Goal: Transaction & Acquisition: Purchase product/service

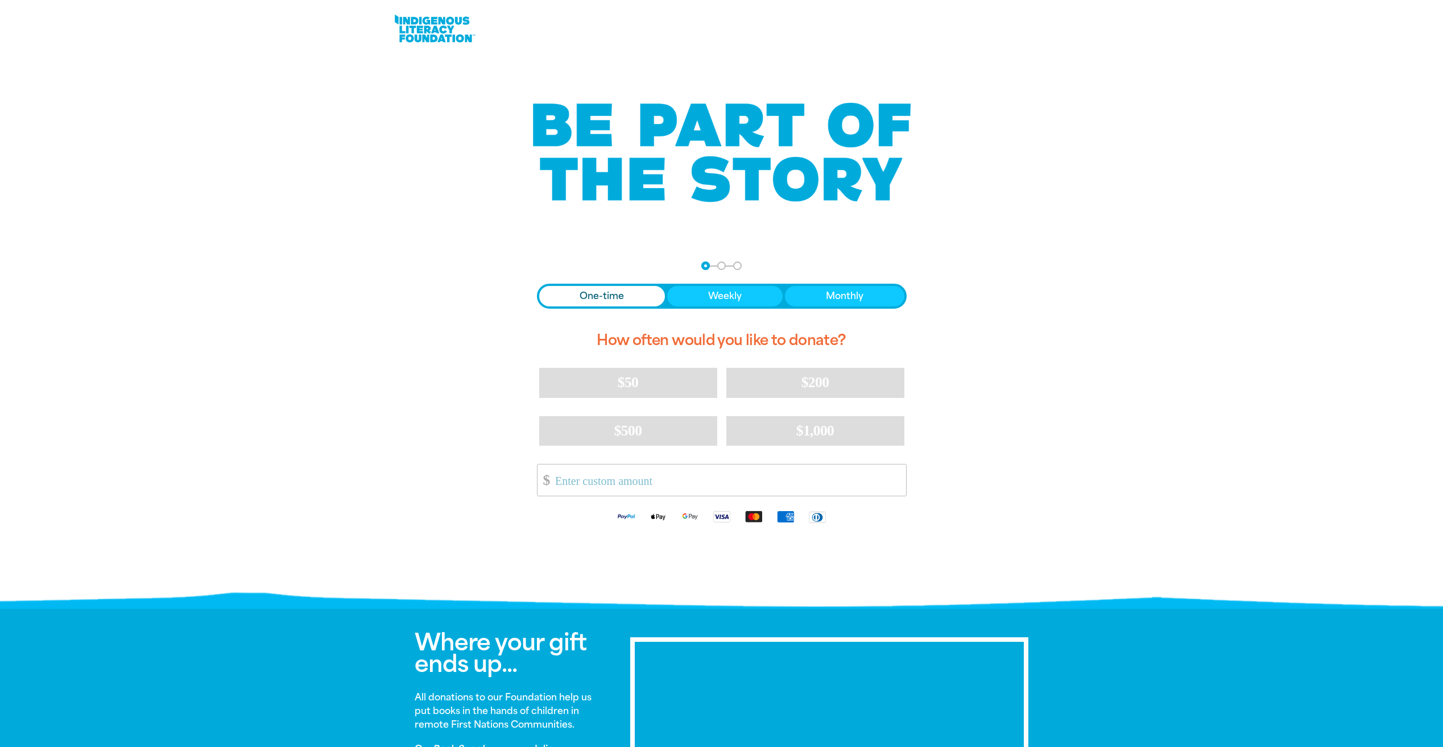
click at [606, 298] on span "One-time" at bounding box center [602, 296] width 44 height 14
click at [607, 293] on span "One-time" at bounding box center [602, 296] width 44 height 14
click at [583, 299] on span "One-time" at bounding box center [602, 296] width 44 height 14
click at [564, 479] on input "Other Amount" at bounding box center [726, 480] width 358 height 31
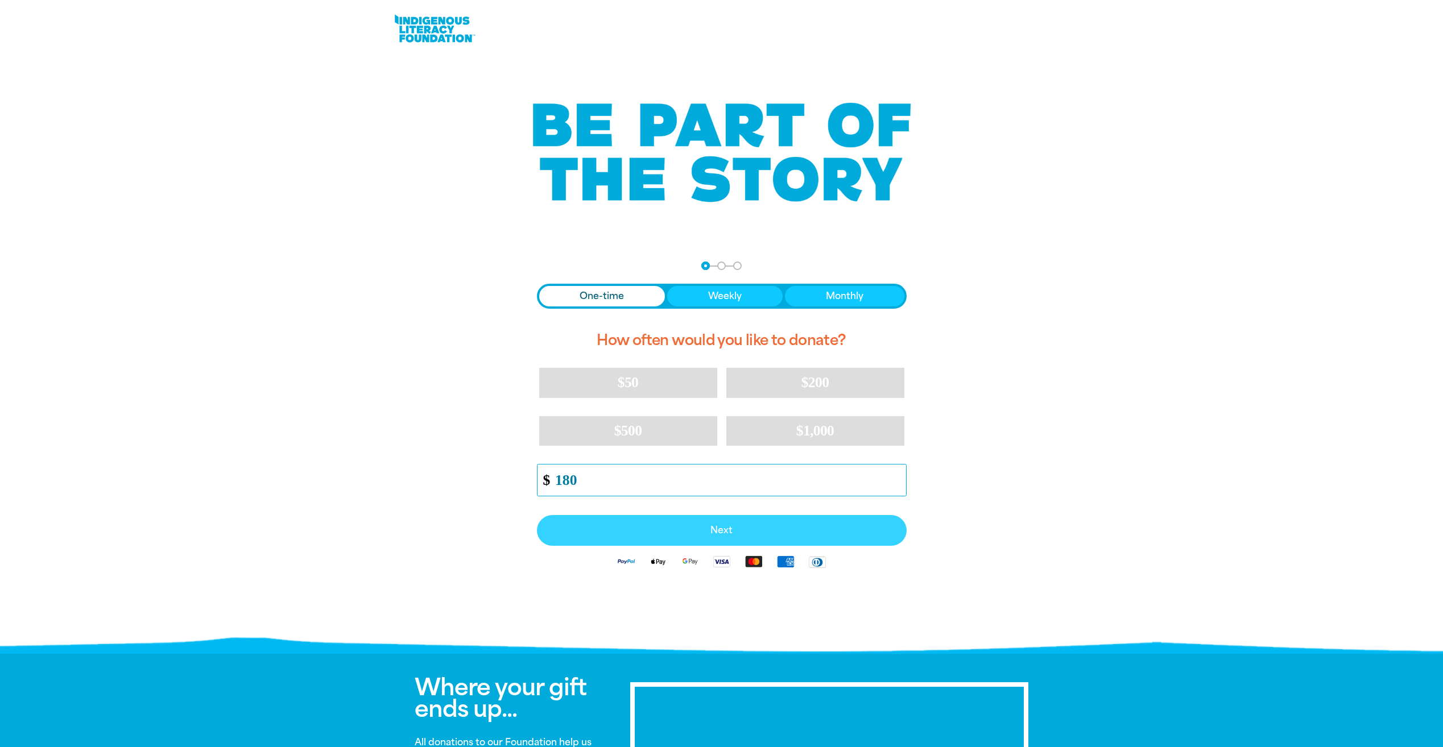
type input "180"
click at [743, 531] on span "Next" at bounding box center [721, 530] width 345 height 9
select select "AU"
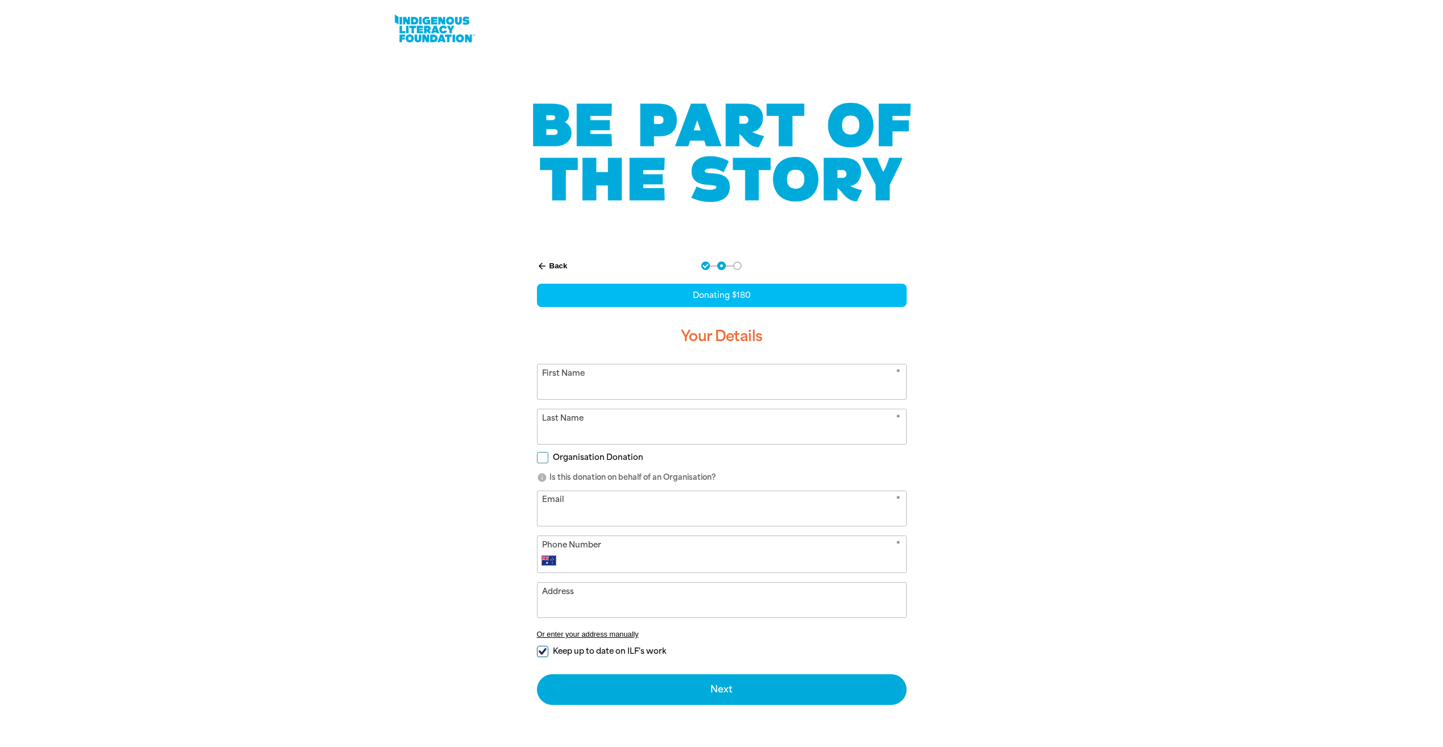
click at [619, 372] on input "First Name" at bounding box center [721, 382] width 369 height 35
type input "Judy"
type input "Pettiford"
type input "jrpettiford@bigpond.com"
type input "+61 406 378 041"
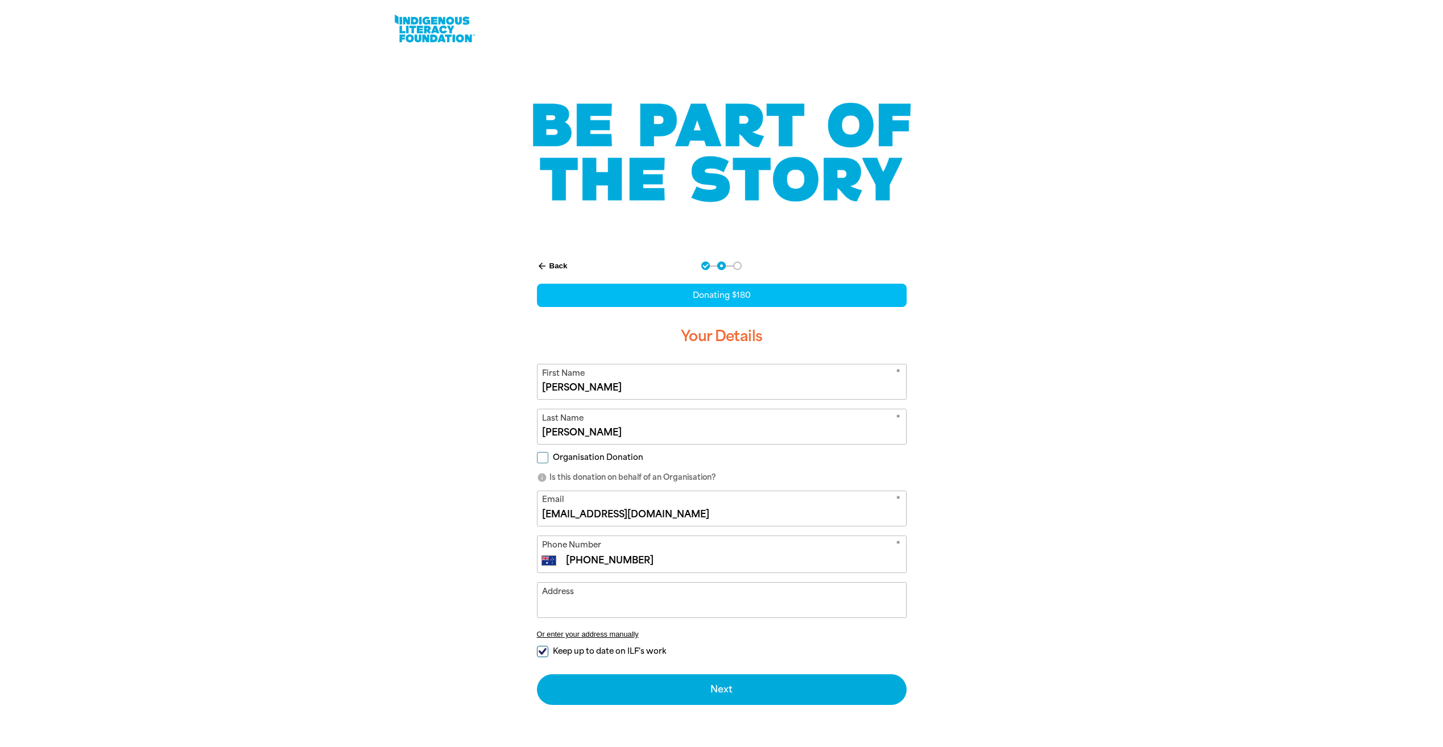
type input "U 13 1 PROVAN ST, CAMPBELL ACT 2612"
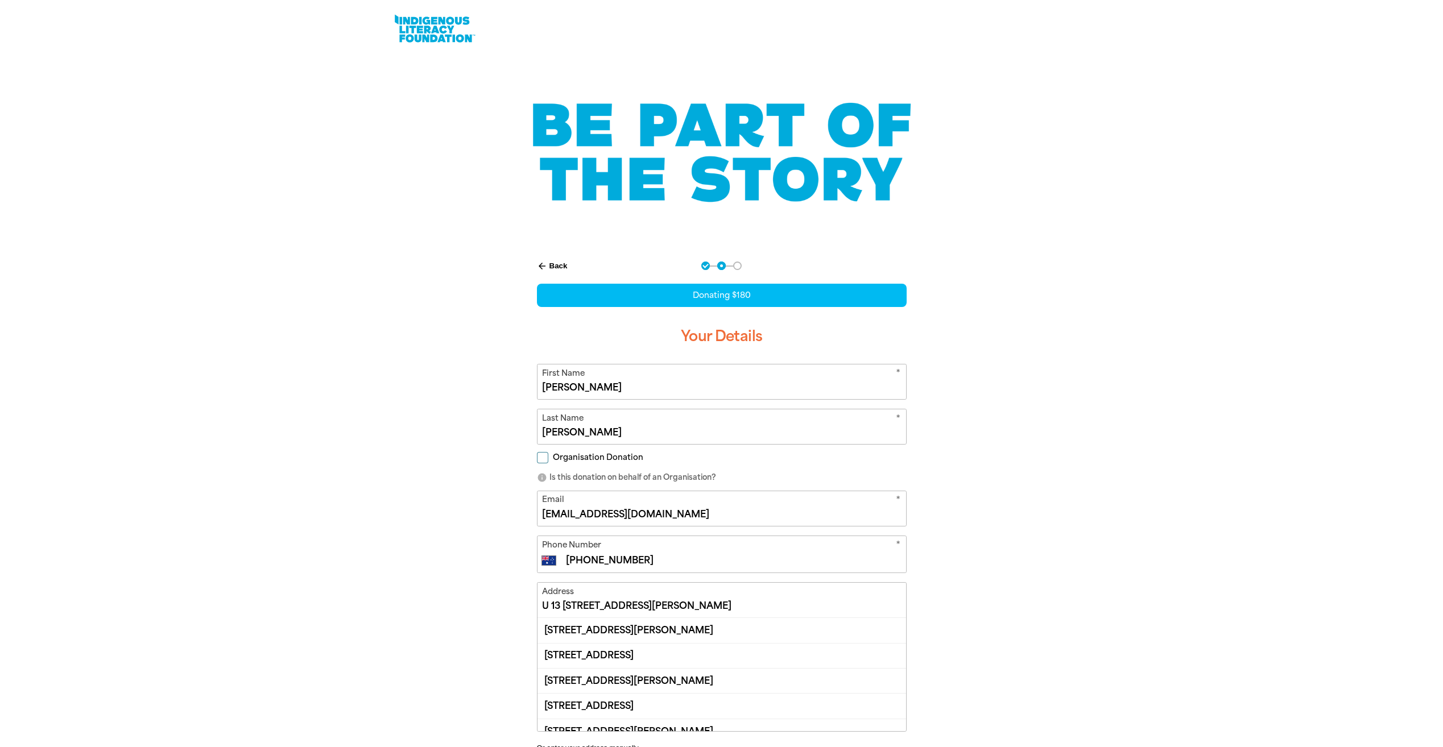
type input "Judy"
click at [541, 457] on input "Organisation Donation" at bounding box center [542, 457] width 11 height 11
checkbox input "true"
select select "AU"
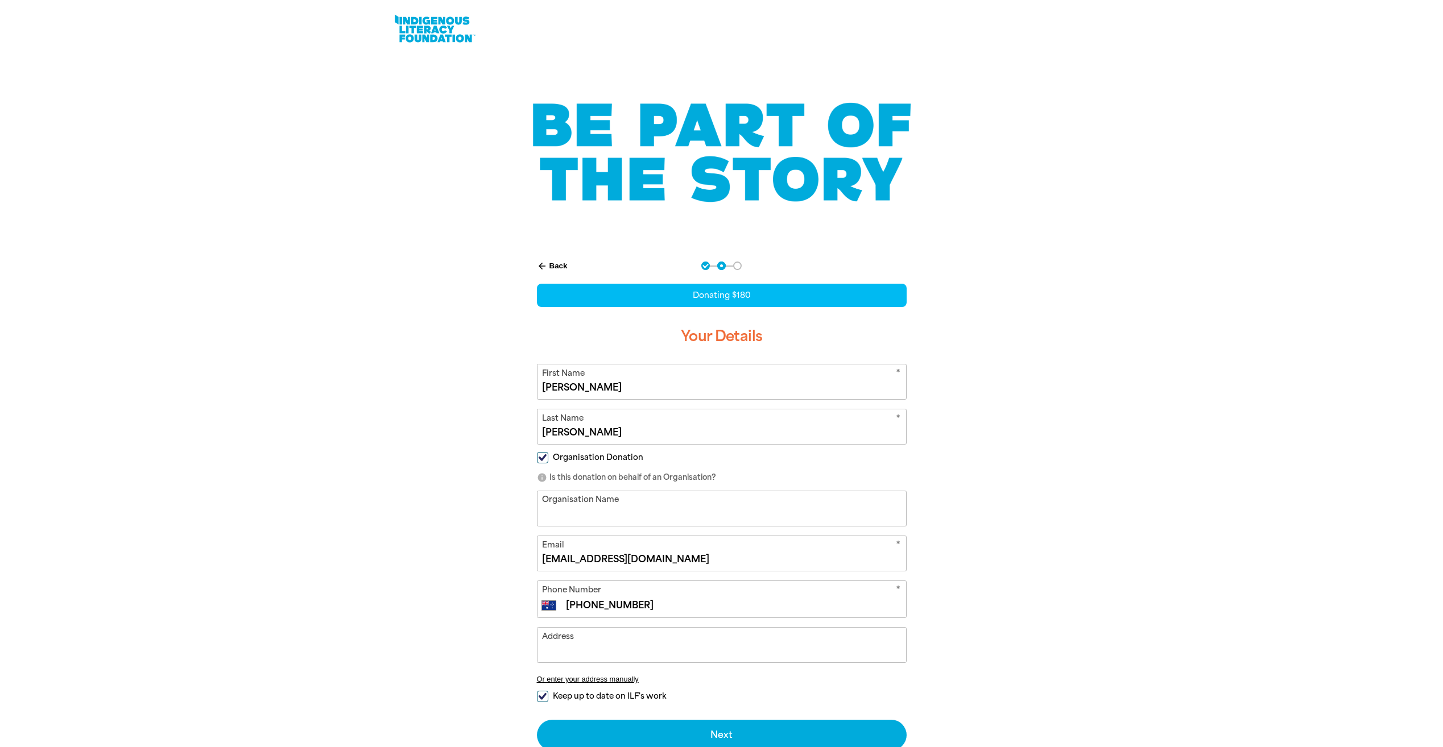
click at [552, 511] on input "Organisation Name" at bounding box center [721, 508] width 369 height 35
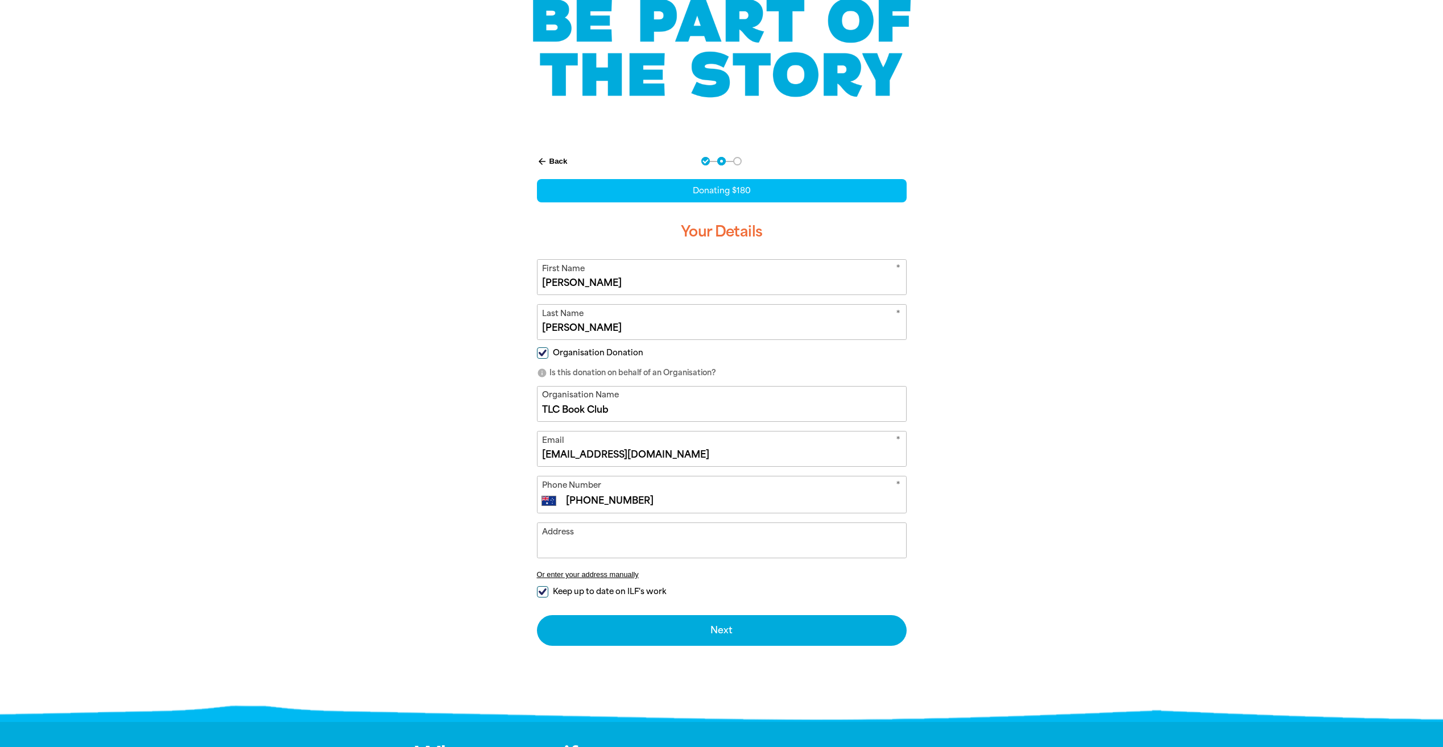
scroll to position [114, 0]
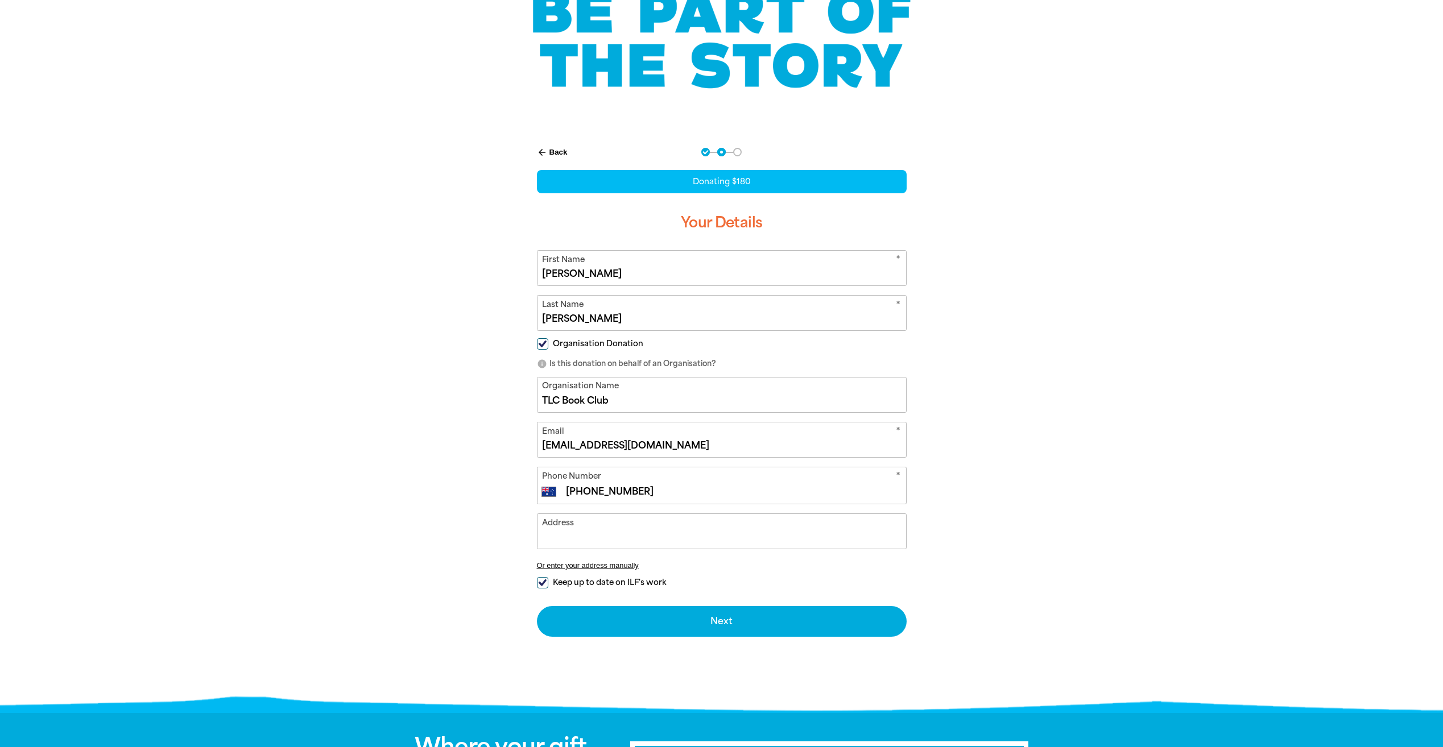
type input "TLC Book Club"
click at [553, 533] on input "Address" at bounding box center [721, 531] width 369 height 35
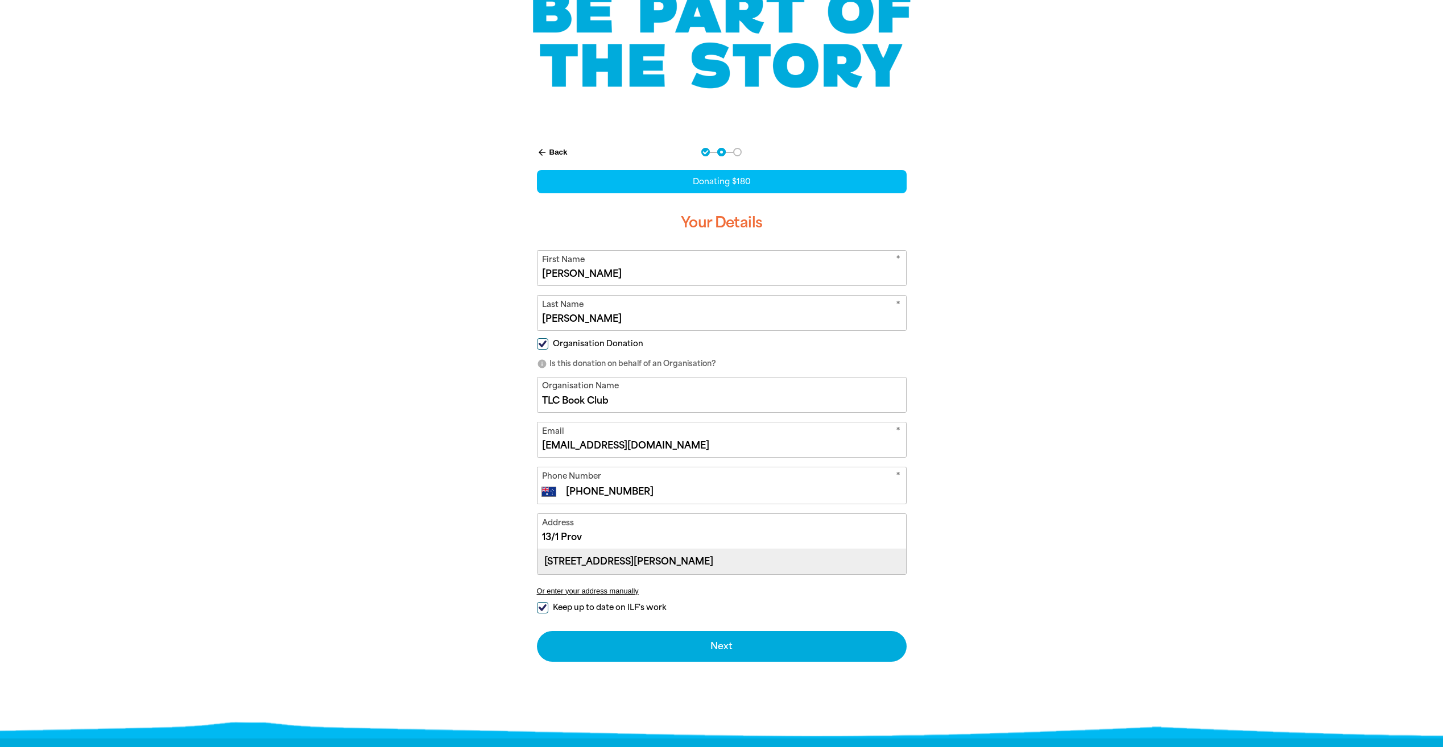
click at [621, 558] on div "Unit 13, 1 Provan Street, CAMPBELL ACT 2612" at bounding box center [721, 561] width 369 height 24
type input "Unit 13, 1 Provan Street, CAMPBELL ACT 2612"
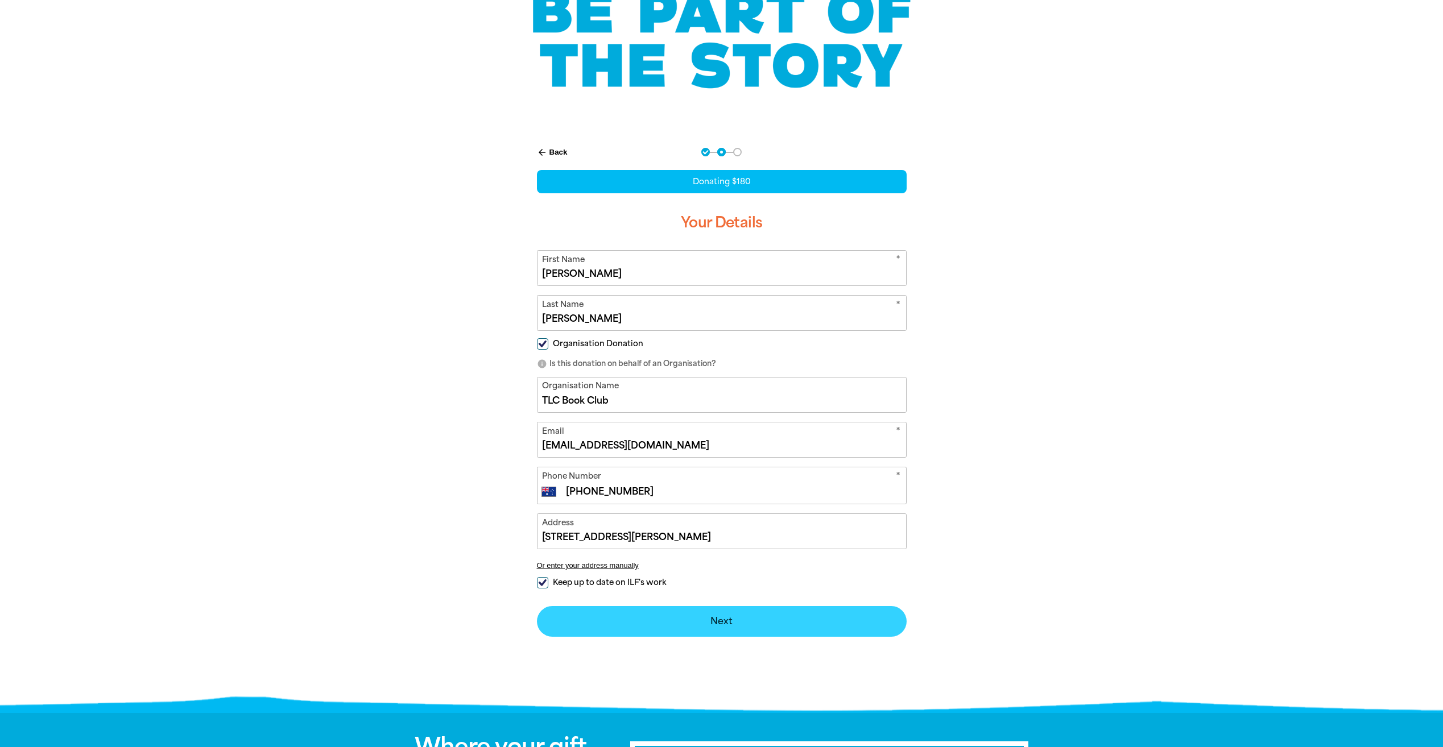
click at [730, 622] on button "Next chevron_right" at bounding box center [722, 621] width 370 height 31
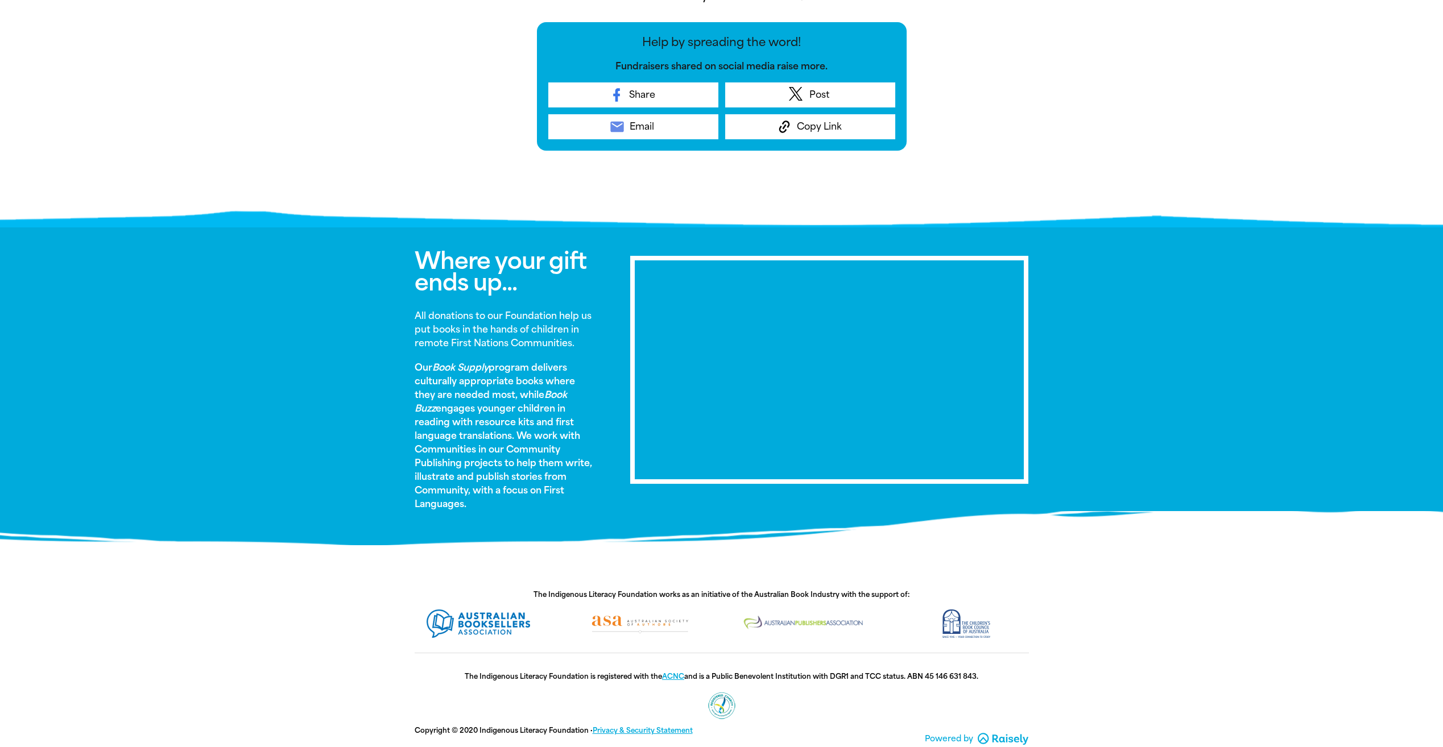
scroll to position [492, 0]
